Goal: Information Seeking & Learning: Learn about a topic

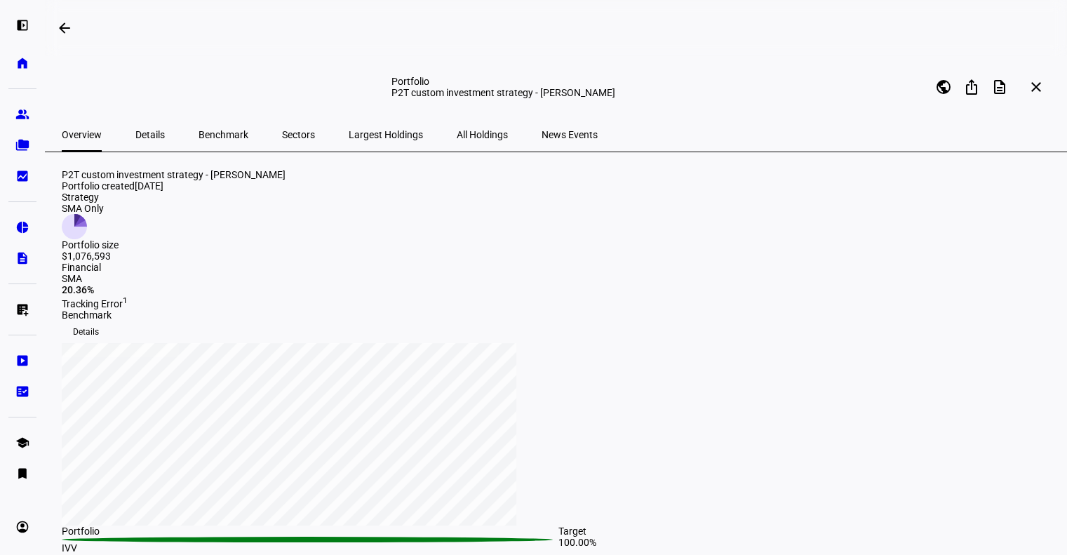
click at [353, 130] on span "Largest Holdings" at bounding box center [386, 135] width 74 height 10
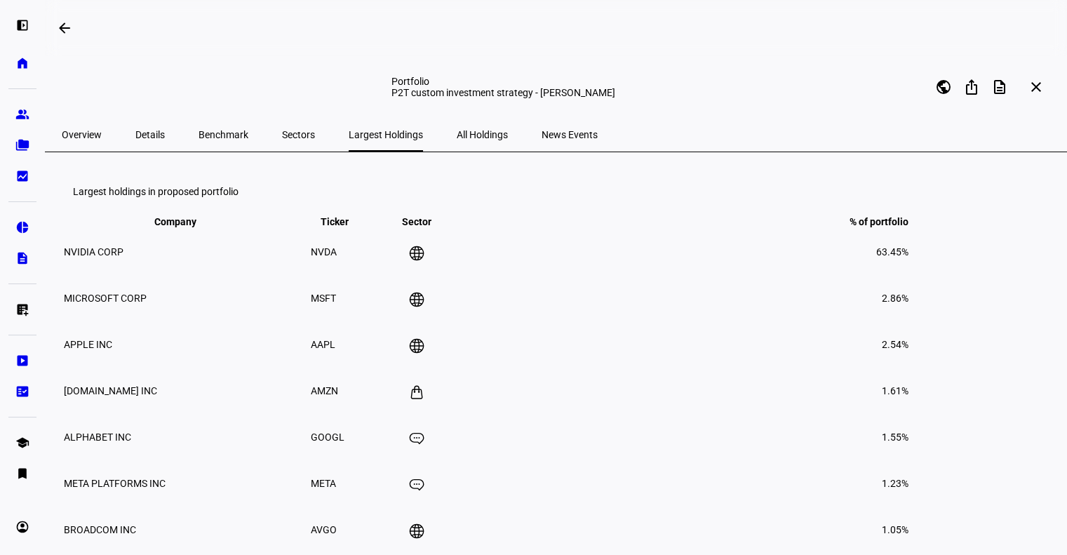
click at [86, 114] on div "Portfolio P2T custom investment strategy - Connie Stockton public ios_share des…" at bounding box center [556, 87] width 1023 height 62
click at [79, 136] on span "Overview" at bounding box center [82, 135] width 40 height 10
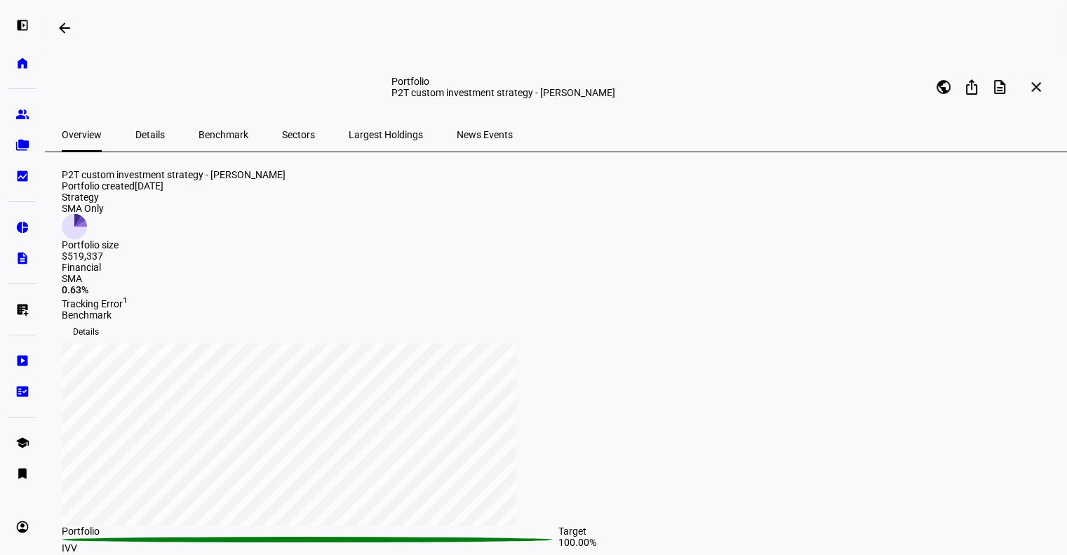
click at [282, 137] on span "Sectors" at bounding box center [298, 135] width 33 height 10
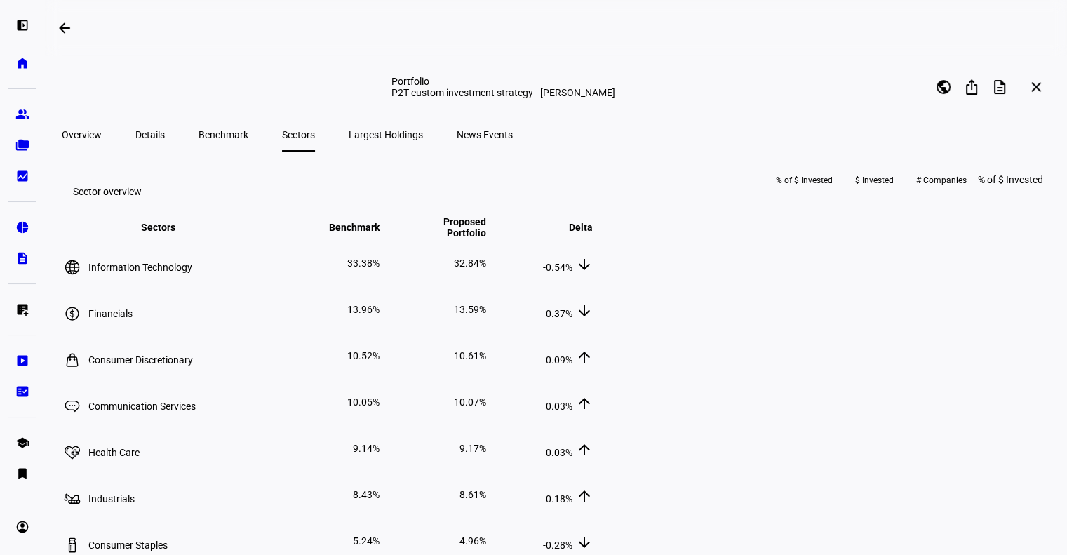
click at [95, 134] on span "Overview" at bounding box center [82, 135] width 40 height 10
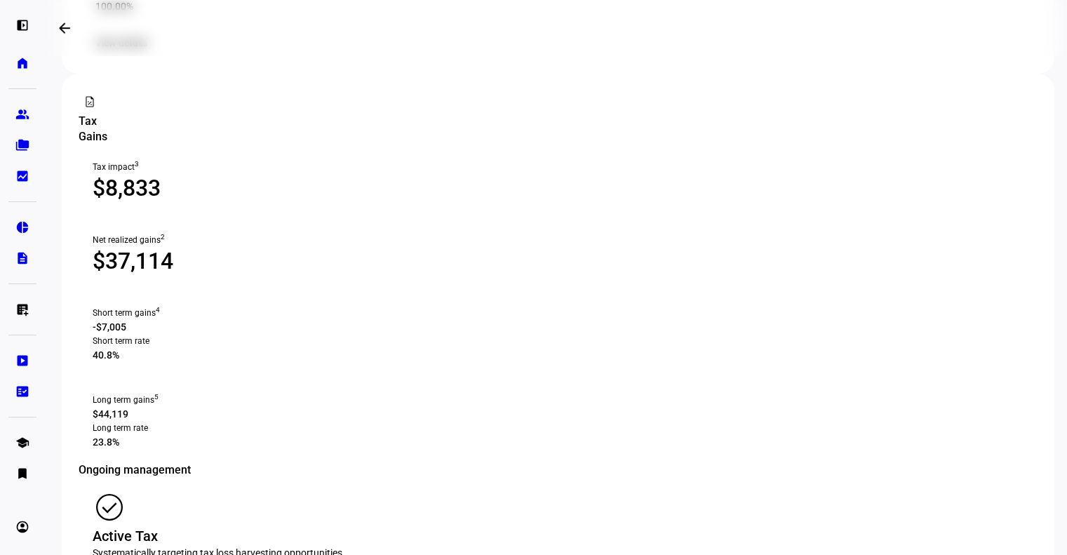
scroll to position [926, 0]
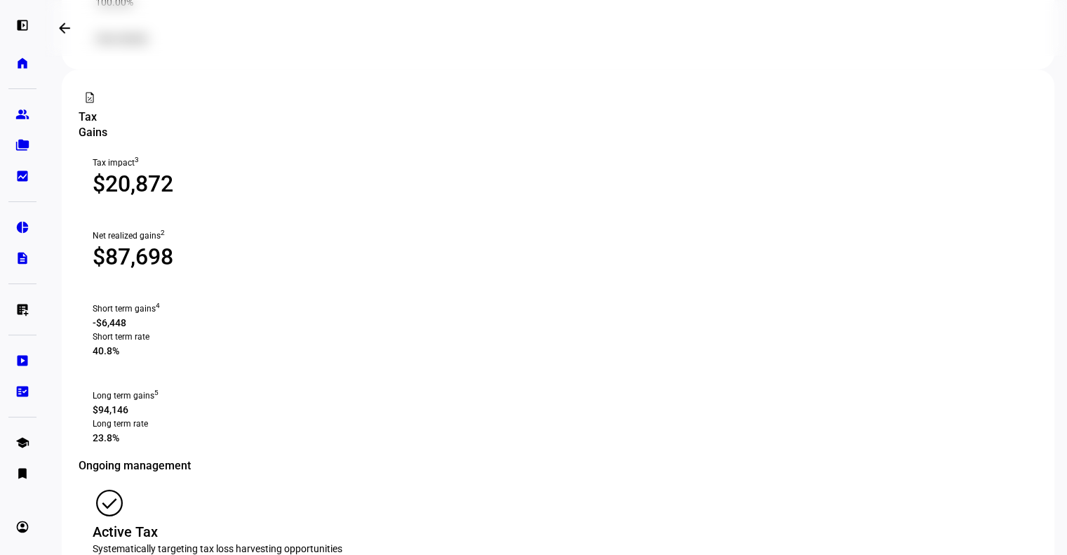
scroll to position [926, 0]
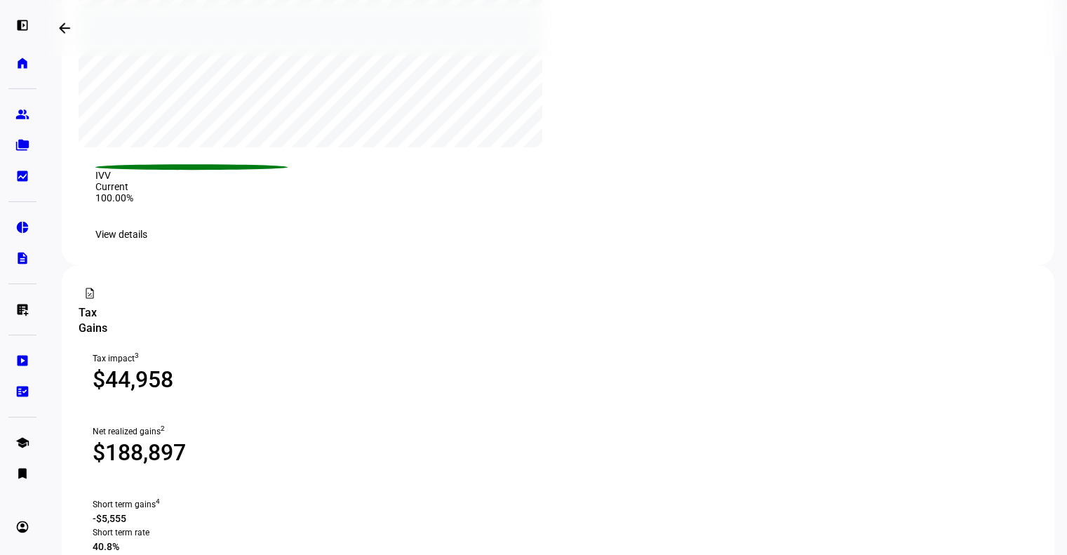
scroll to position [926, 0]
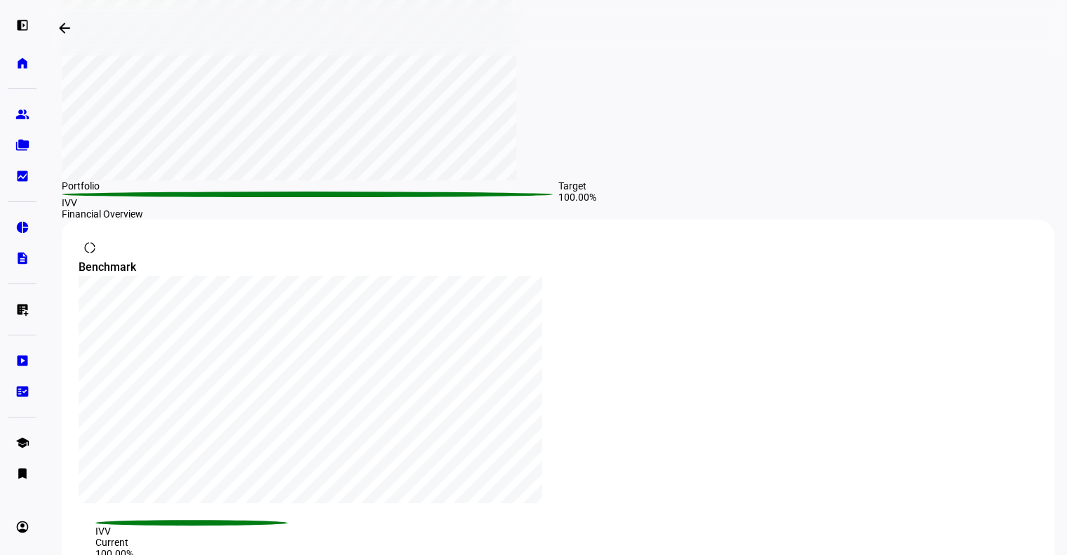
click at [312, 213] on div "P2T custom investment strategy - [PERSON_NAME] Portfolio created [DATE] Strateg…" at bounding box center [558, 539] width 993 height 1430
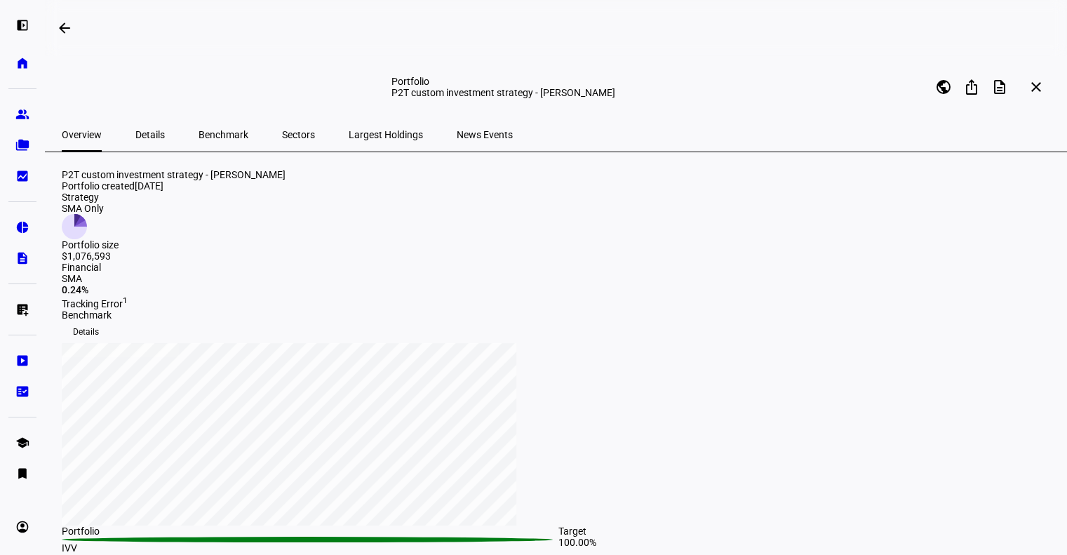
click at [282, 145] on span "Sectors" at bounding box center [298, 135] width 33 height 34
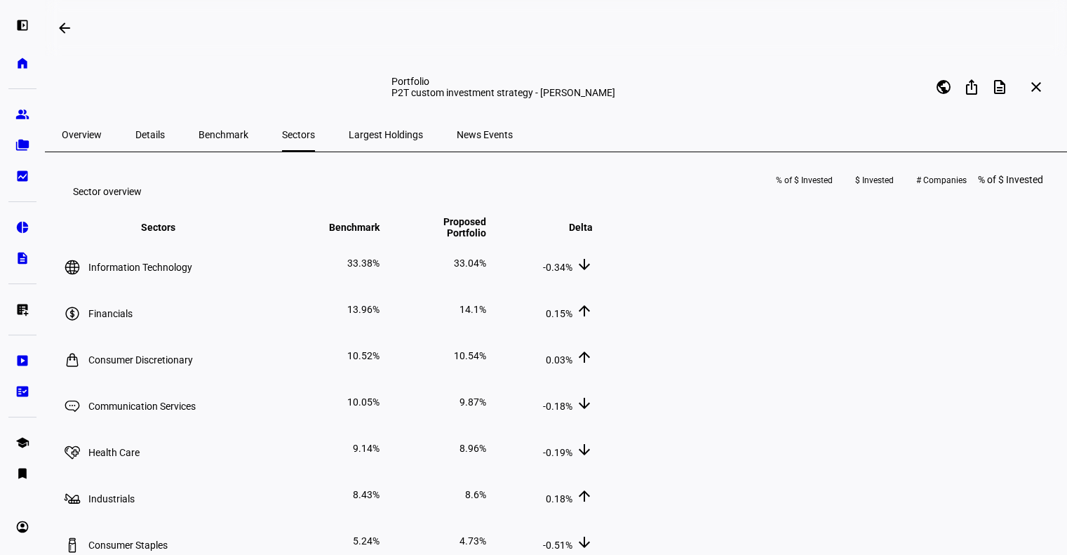
click at [67, 150] on span "Overview" at bounding box center [82, 135] width 40 height 34
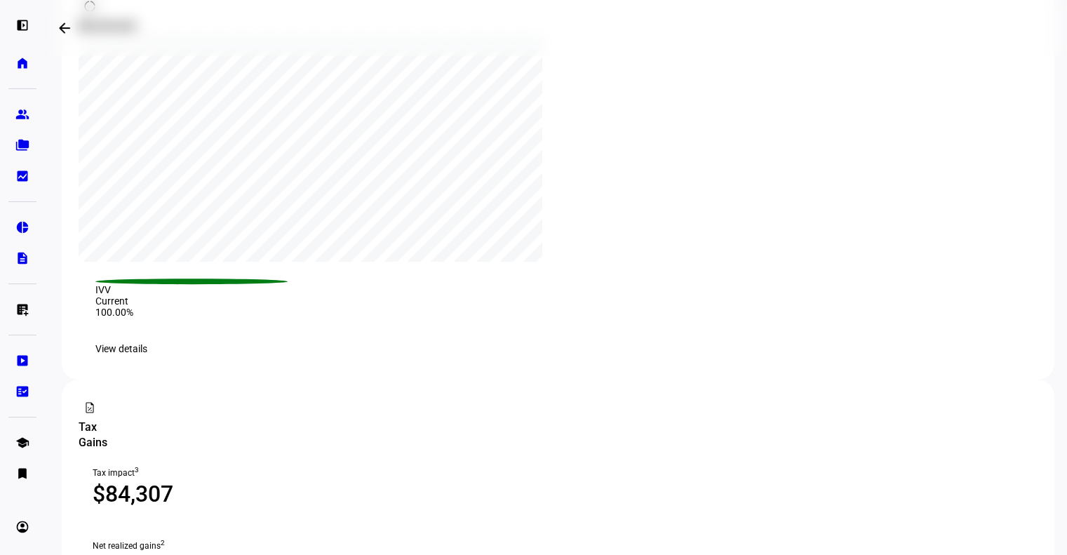
scroll to position [926, 0]
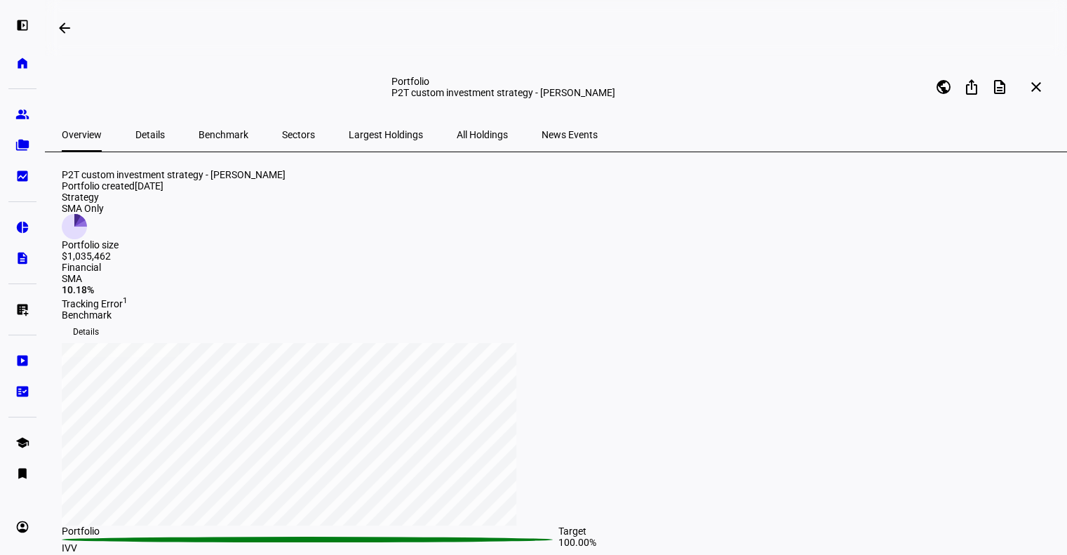
click at [457, 145] on span "All Holdings" at bounding box center [482, 135] width 51 height 34
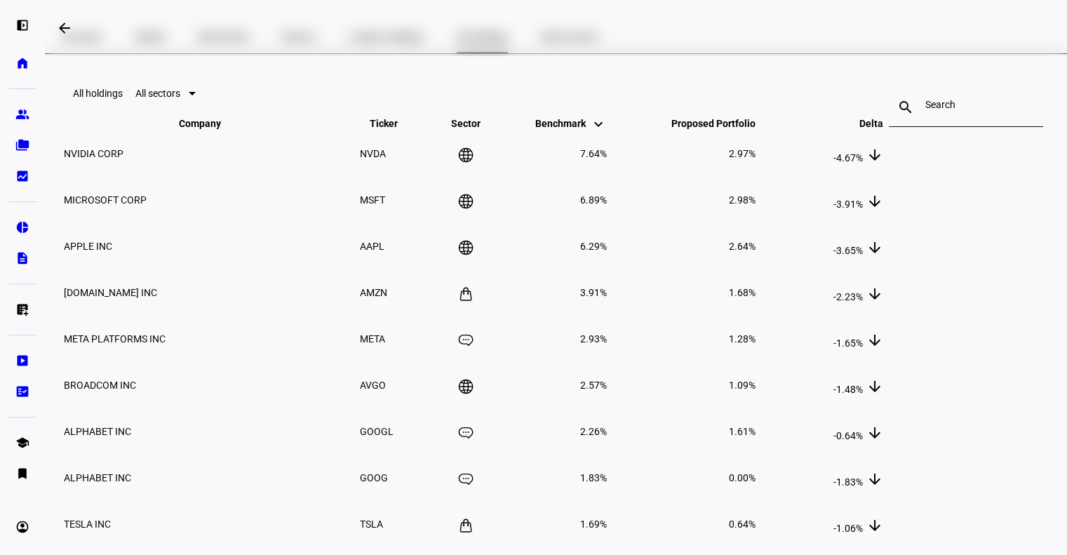
scroll to position [100, 0]
click at [748, 128] on span "Proposed Portfolio keyboard_arrow_down keyboard_arrow_up" at bounding box center [703, 122] width 105 height 11
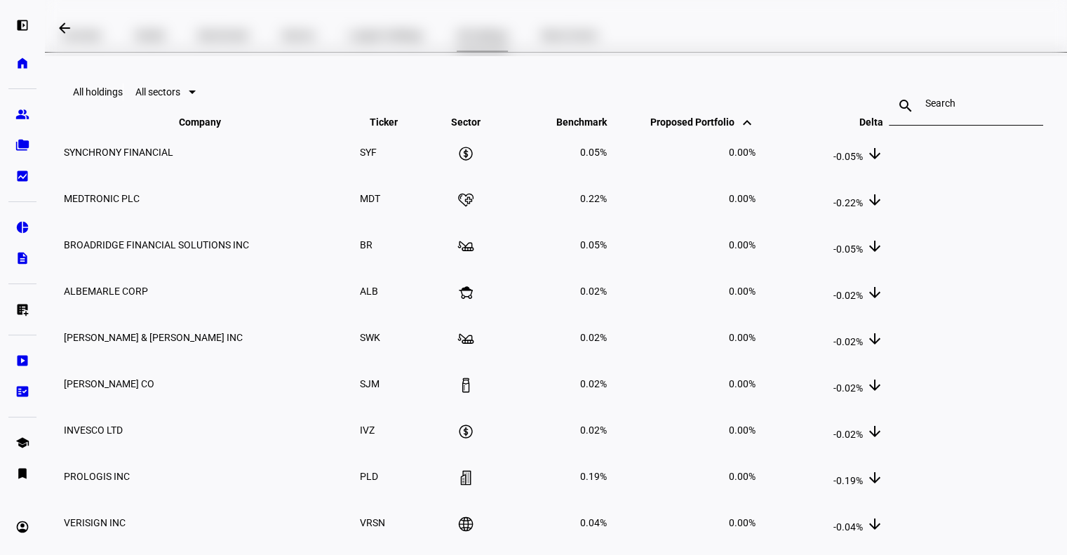
click at [748, 128] on span "Proposed Portfolio keyboard_arrow_down keyboard_arrow_up" at bounding box center [703, 122] width 105 height 11
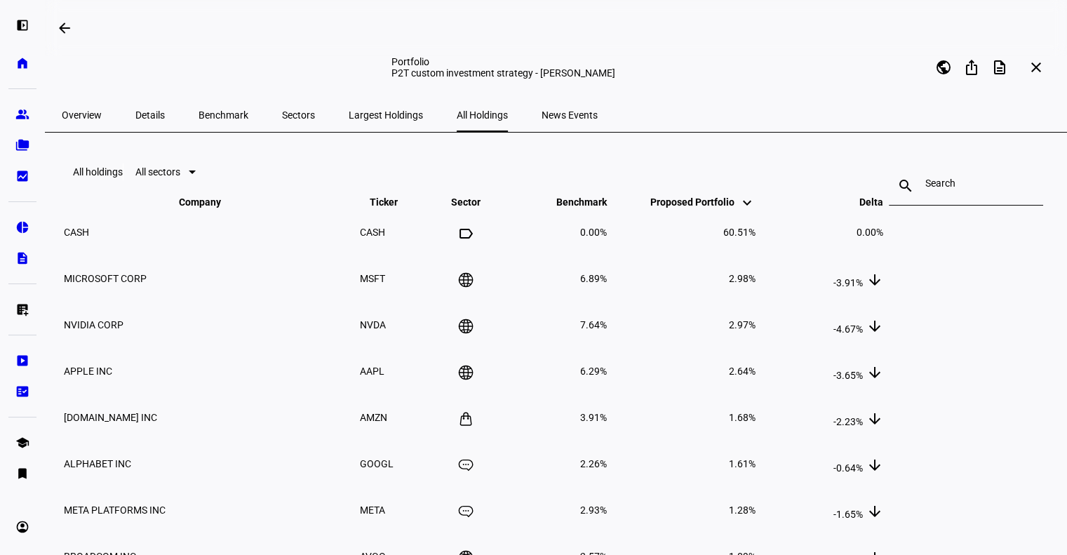
scroll to position [0, 0]
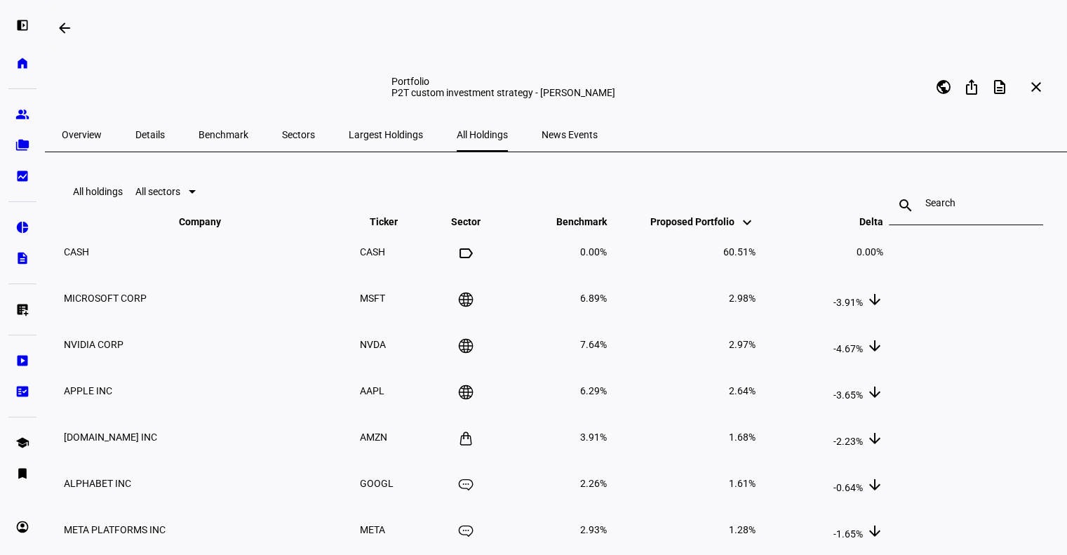
drag, startPoint x: 77, startPoint y: 140, endPoint x: 131, endPoint y: 145, distance: 53.6
click at [77, 140] on span "Overview" at bounding box center [82, 135] width 40 height 34
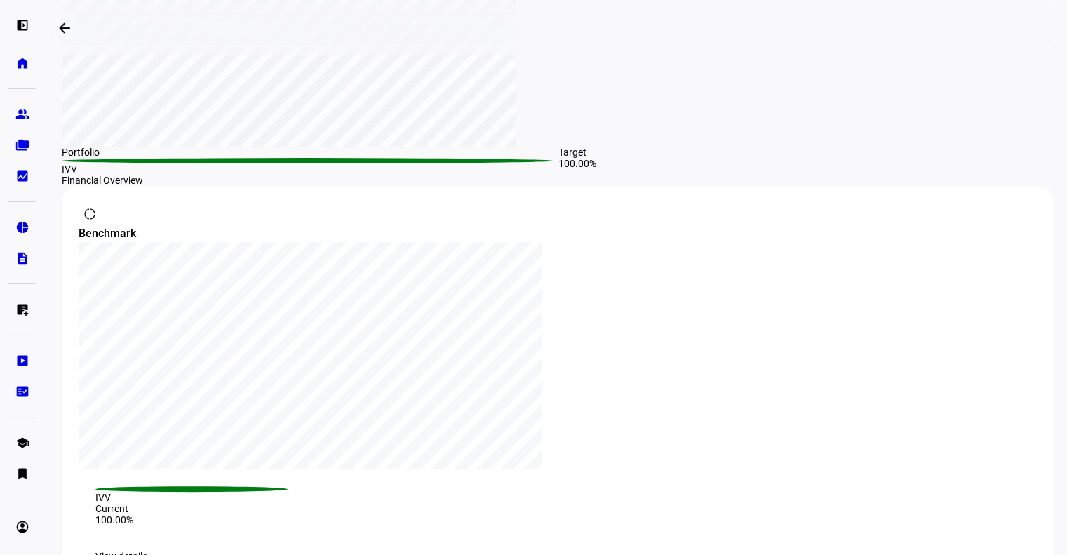
scroll to position [378, 0]
